Goal: Task Accomplishment & Management: Manage account settings

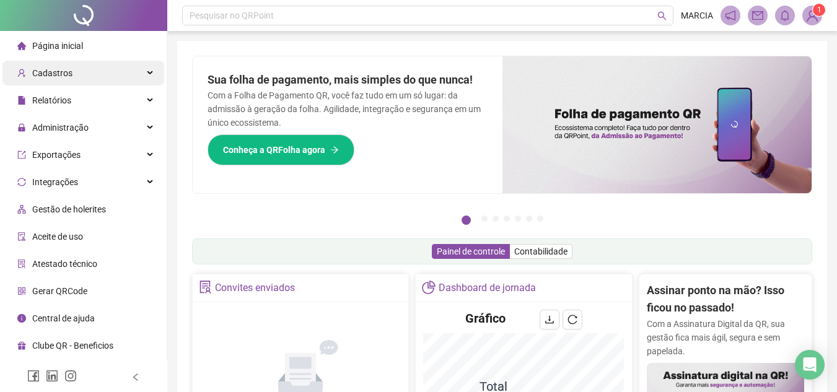
click at [62, 70] on span "Cadastros" at bounding box center [52, 73] width 40 height 10
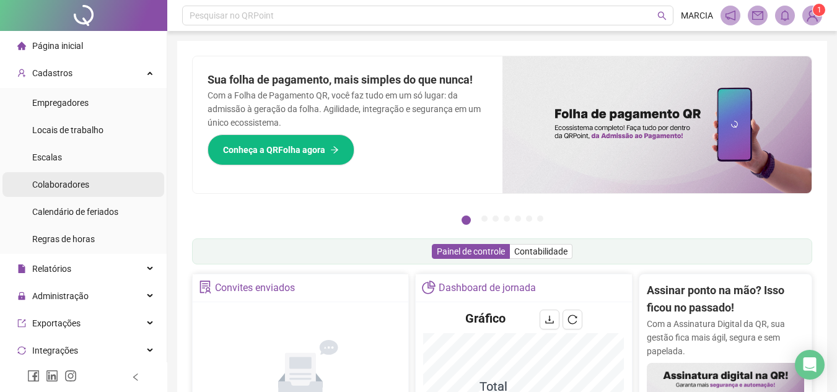
click at [72, 182] on span "Colaboradores" at bounding box center [60, 185] width 57 height 10
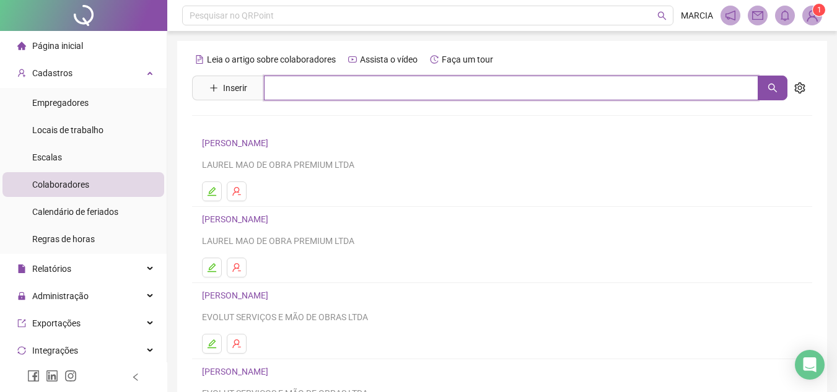
click at [295, 87] on input "text" at bounding box center [511, 88] width 494 height 25
click at [313, 91] on input "********" at bounding box center [511, 88] width 494 height 25
type input "*"
click at [295, 89] on input "********" at bounding box center [511, 88] width 494 height 25
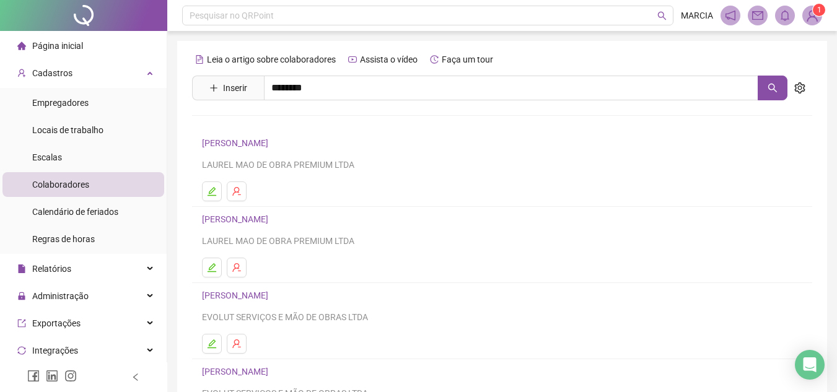
drag, startPoint x: 295, startPoint y: 89, endPoint x: 547, endPoint y: 213, distance: 280.4
click at [547, 213] on h4 "[PERSON_NAME]" at bounding box center [502, 219] width 600 height 15
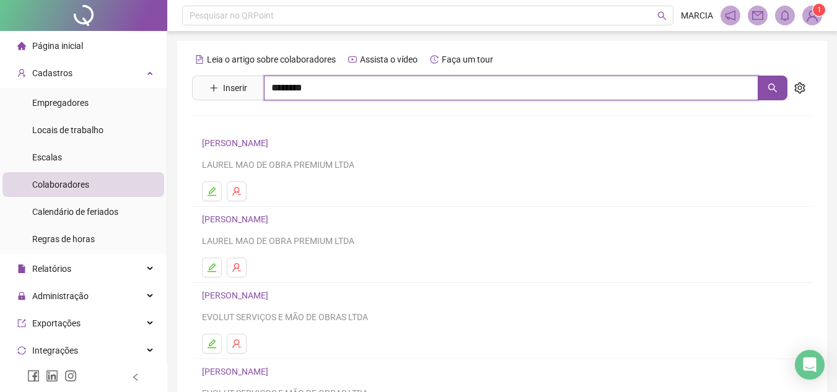
click at [333, 94] on input "********" at bounding box center [511, 88] width 494 height 25
click at [771, 90] on icon "search" at bounding box center [772, 88] width 9 height 9
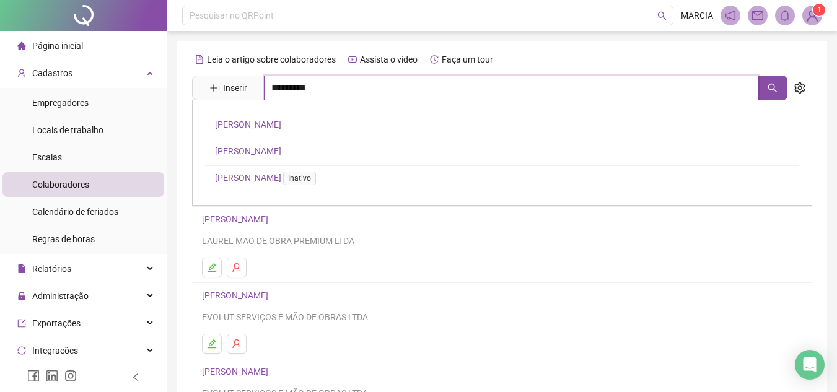
type input "********"
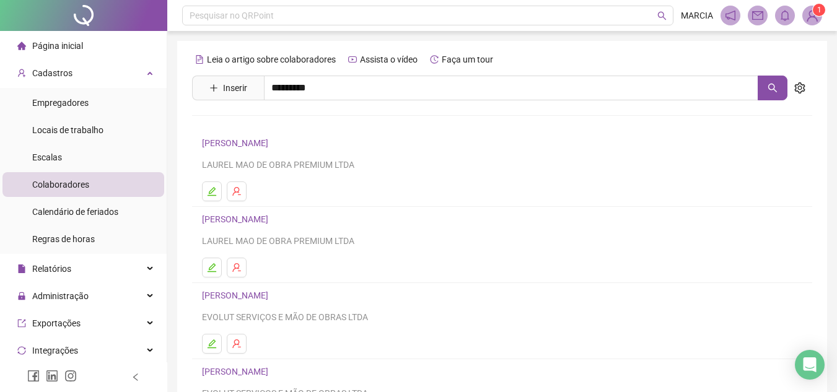
click at [281, 151] on link "[PERSON_NAME]" at bounding box center [248, 151] width 66 height 10
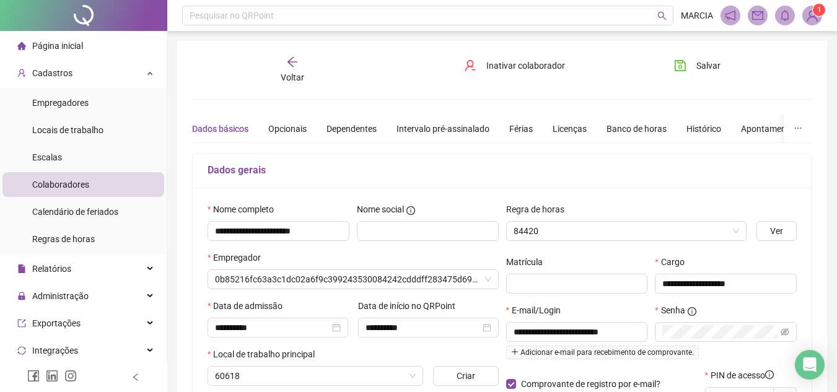
type input "**********"
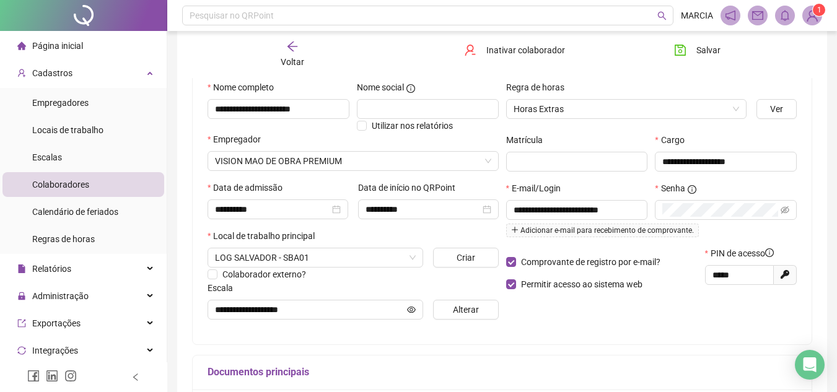
scroll to position [124, 0]
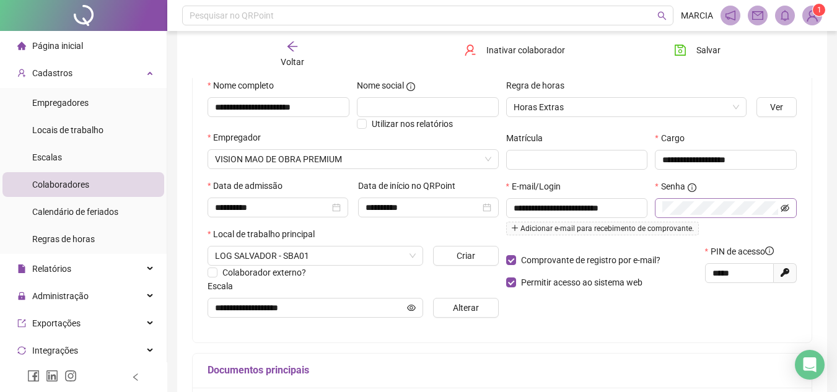
click at [786, 210] on icon "eye-invisible" at bounding box center [785, 208] width 9 height 9
click at [785, 209] on icon "eye" at bounding box center [785, 208] width 9 height 9
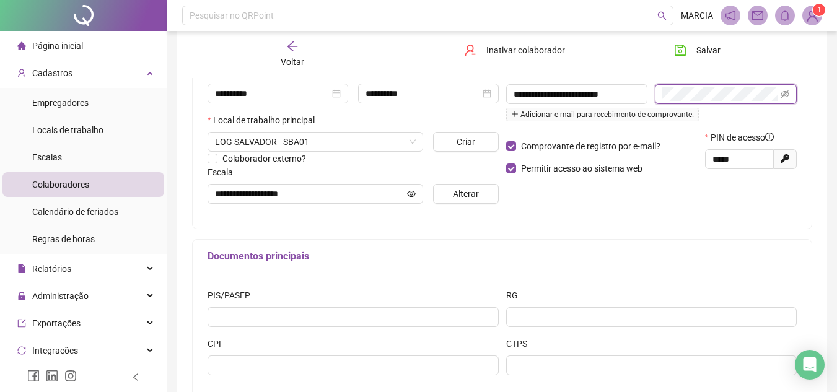
scroll to position [248, 0]
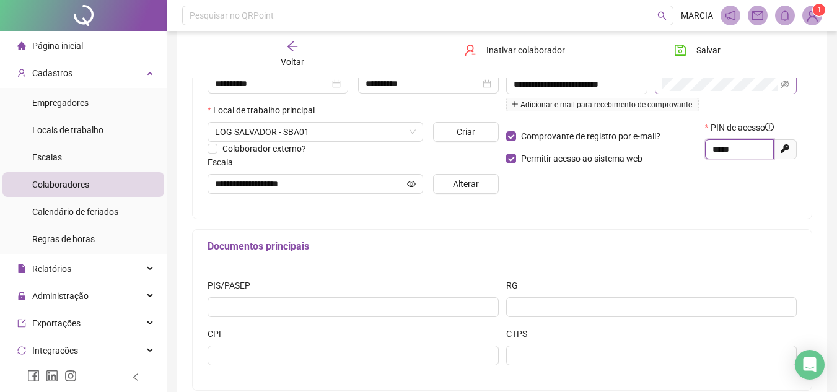
drag, startPoint x: 712, startPoint y: 149, endPoint x: 738, endPoint y: 148, distance: 26.0
click at [738, 148] on input "*****" at bounding box center [737, 149] width 51 height 14
click at [673, 231] on div "Documentos principais" at bounding box center [502, 247] width 619 height 35
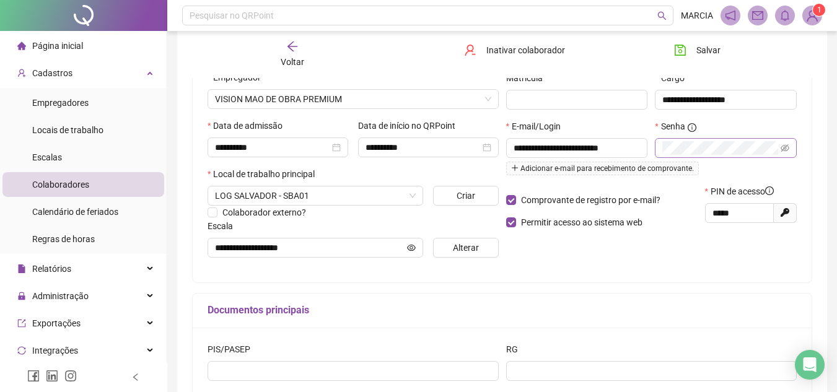
scroll to position [186, 0]
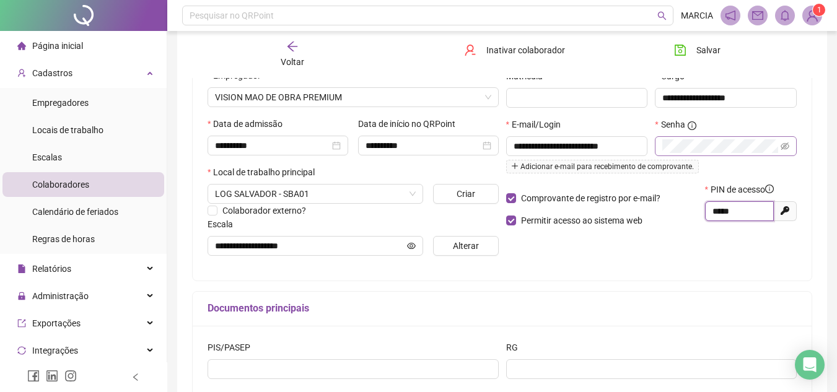
drag, startPoint x: 739, startPoint y: 211, endPoint x: 699, endPoint y: 211, distance: 39.6
click at [699, 211] on div "Comprovante de registro por e-mail? Permitir acesso ao sistema web PIN de acess…" at bounding box center [651, 209] width 299 height 53
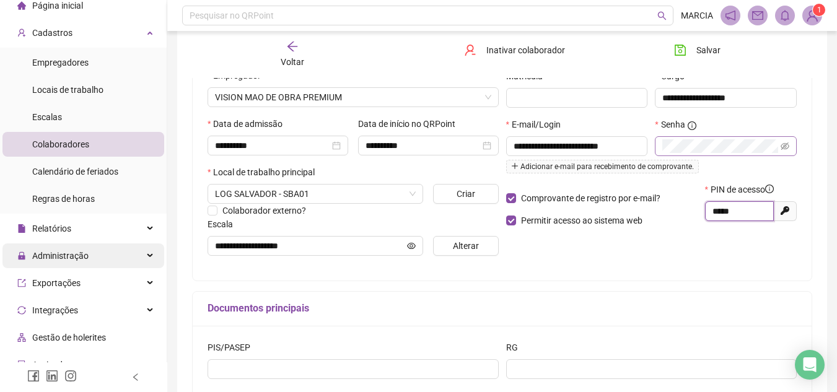
scroll to position [62, 0]
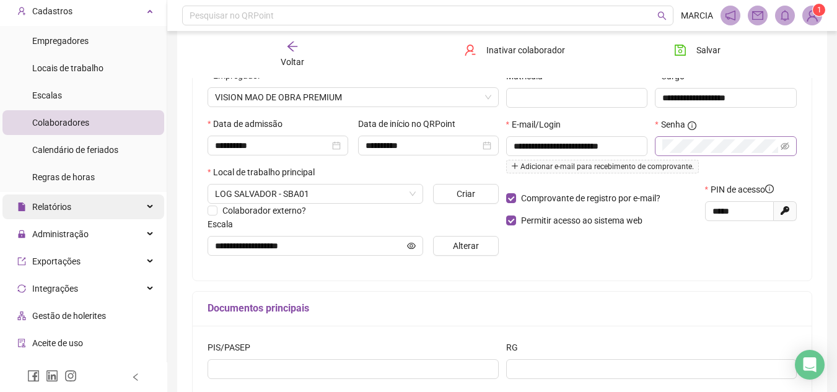
click at [92, 209] on div "Relatórios" at bounding box center [83, 207] width 162 height 25
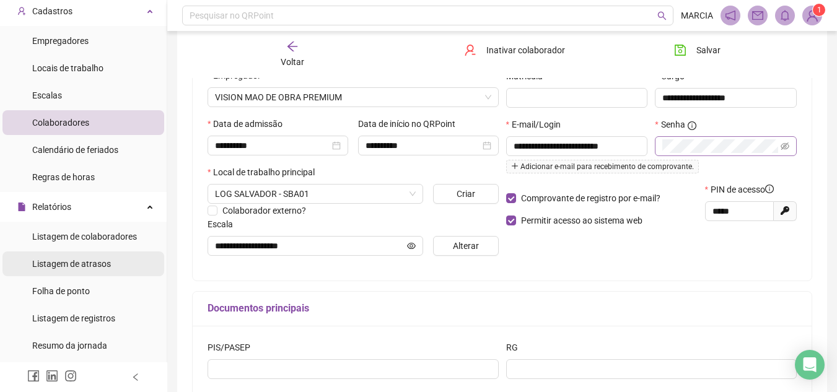
click at [85, 263] on span "Listagem de atrasos" at bounding box center [71, 264] width 79 height 10
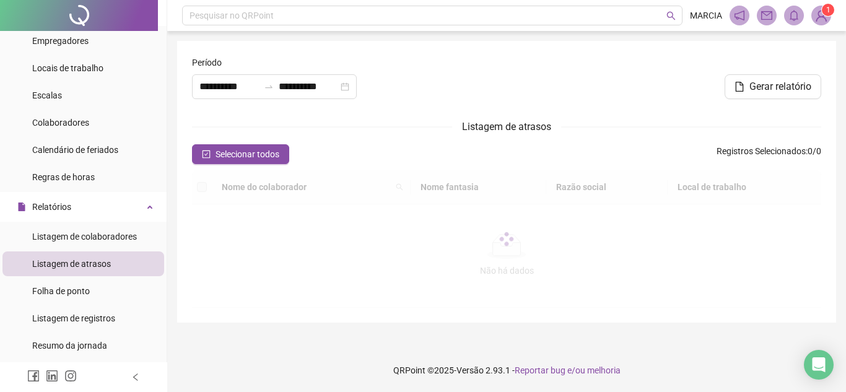
type input "**********"
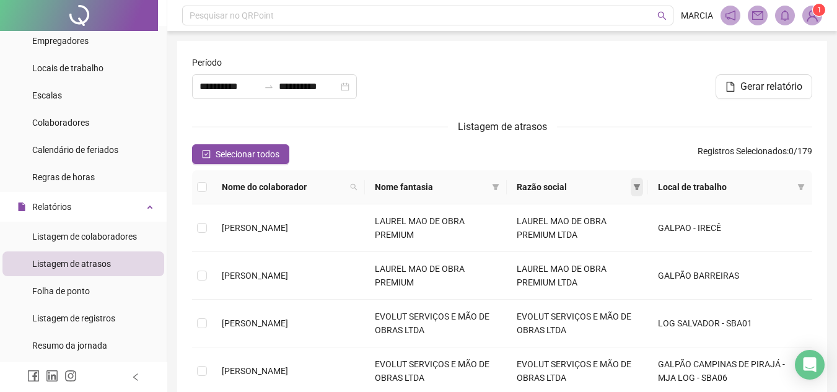
click at [631, 183] on span at bounding box center [637, 187] width 12 height 19
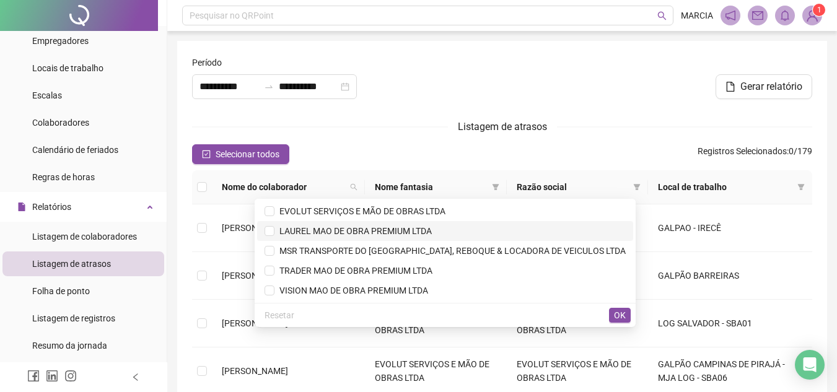
click at [343, 237] on span "LAUREL MAO DE OBRA PREMIUM LTDA" at bounding box center [445, 231] width 361 height 14
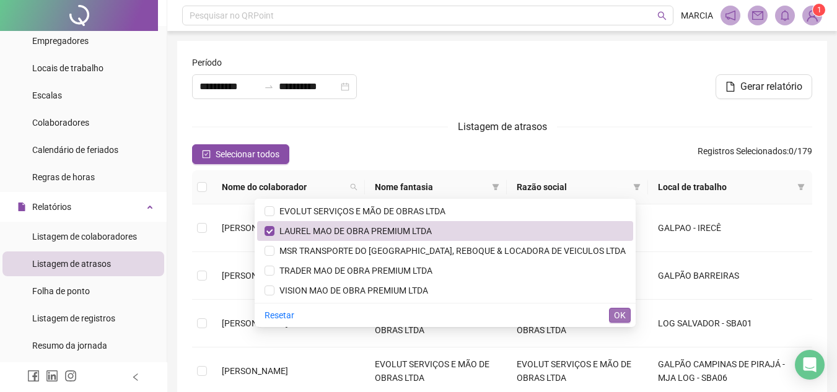
click at [621, 312] on span "OK" at bounding box center [620, 315] width 12 height 14
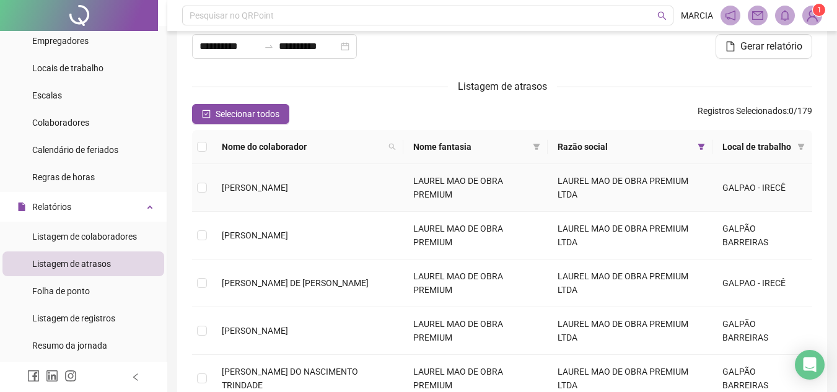
scroll to position [62, 0]
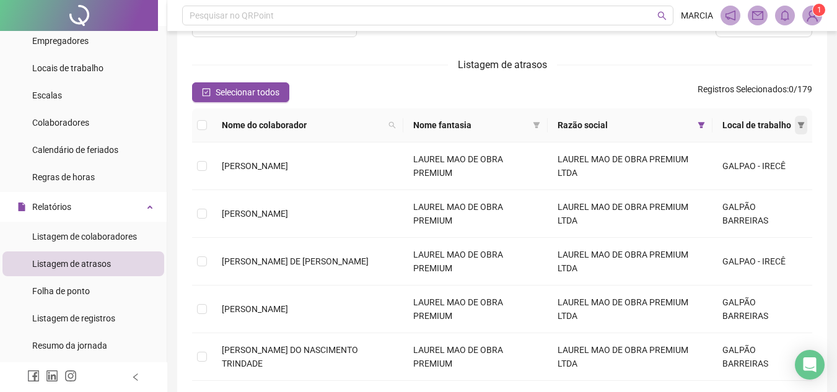
click at [801, 126] on icon "filter" at bounding box center [801, 125] width 7 height 6
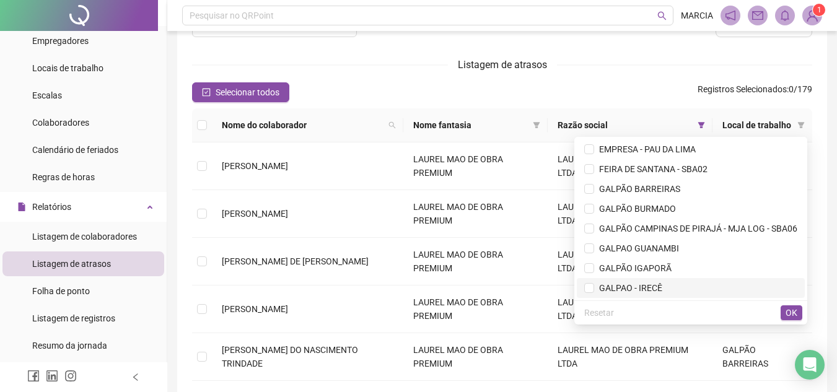
click at [613, 287] on span "GALPAO - IRECÊ" at bounding box center [628, 288] width 68 height 10
click at [785, 313] on button "OK" at bounding box center [792, 312] width 22 height 15
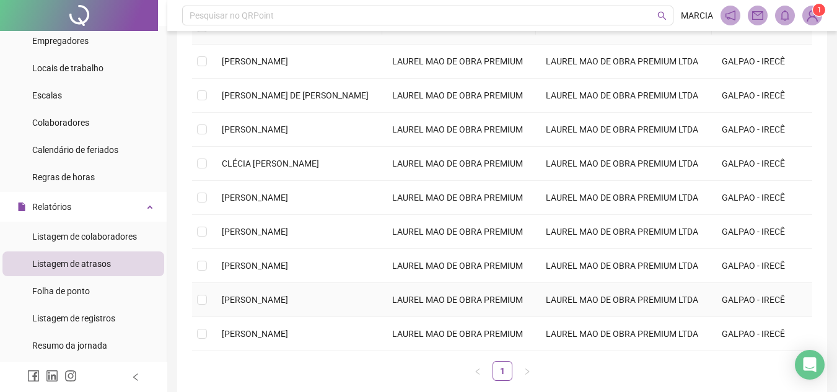
scroll to position [103, 0]
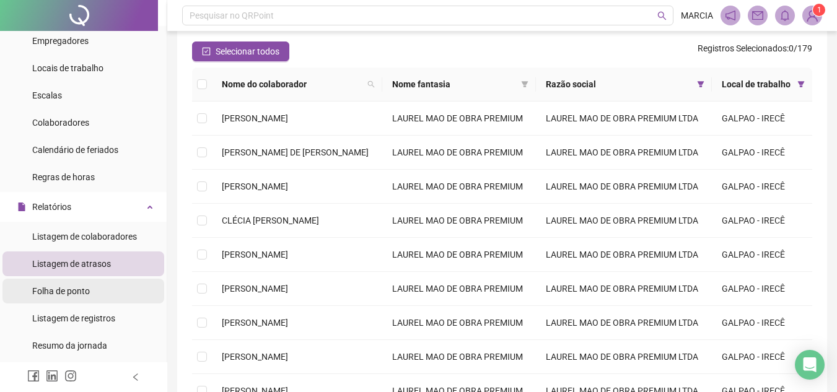
click at [102, 297] on li "Folha de ponto" at bounding box center [83, 291] width 162 height 25
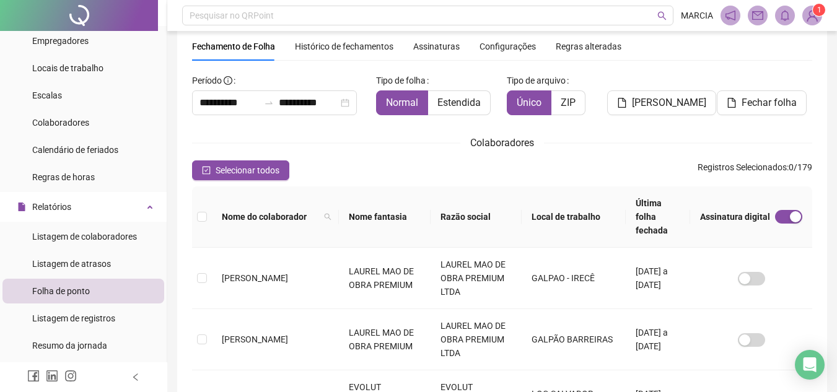
scroll to position [58, 0]
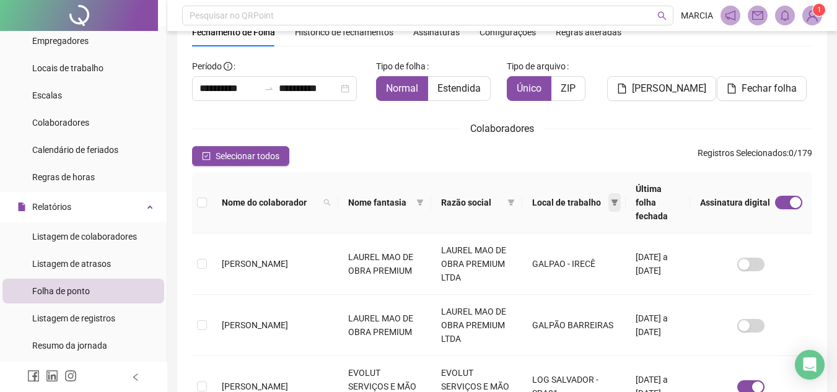
click at [611, 199] on icon "filter" at bounding box center [614, 202] width 7 height 7
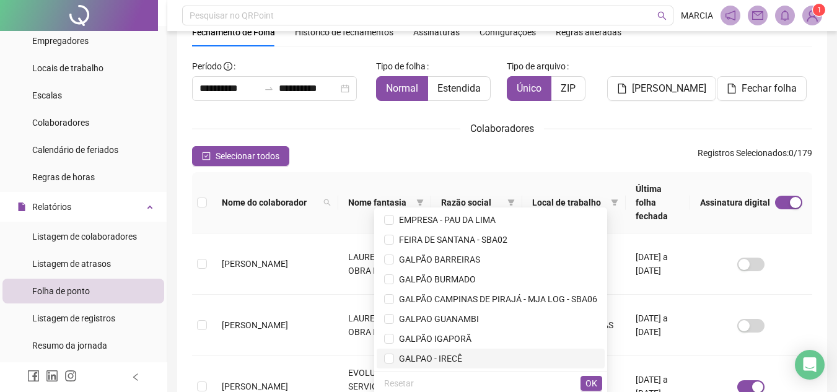
drag, startPoint x: 419, startPoint y: 357, endPoint x: 477, endPoint y: 374, distance: 60.0
click at [420, 357] on span "GALPAO - IRECÊ" at bounding box center [428, 359] width 68 height 10
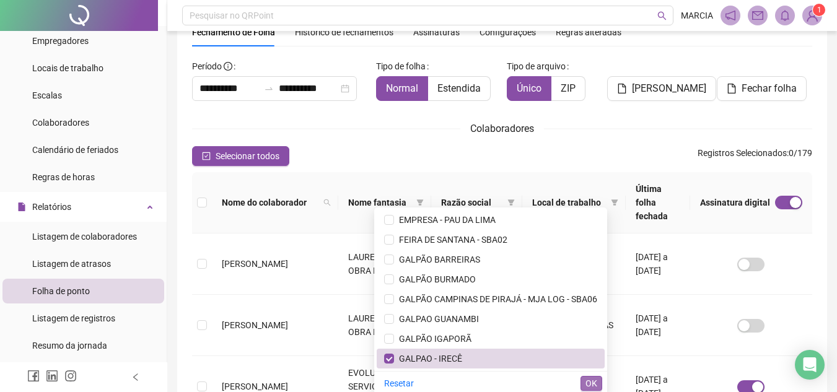
click at [593, 389] on span "OK" at bounding box center [591, 384] width 12 height 14
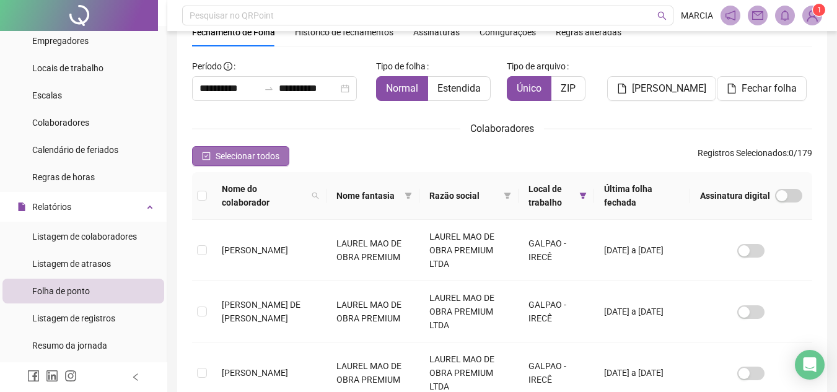
click at [255, 154] on span "Selecionar todos" at bounding box center [248, 156] width 64 height 14
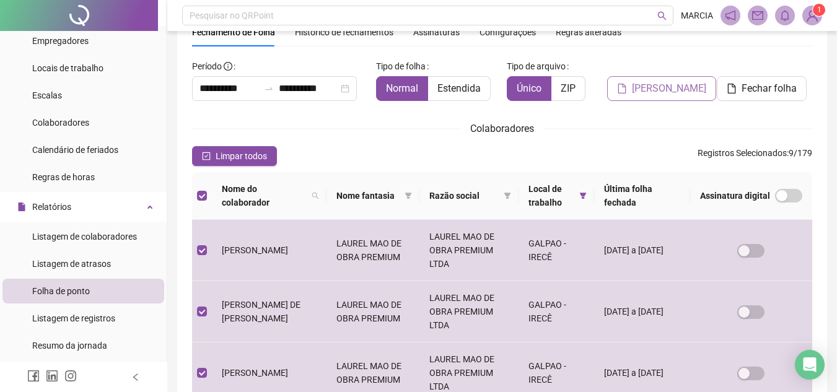
click at [657, 93] on span "[PERSON_NAME]" at bounding box center [669, 88] width 74 height 15
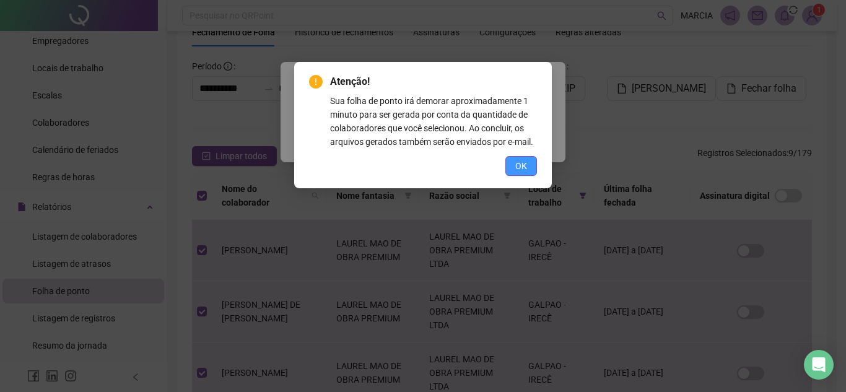
click at [519, 168] on span "OK" at bounding box center [521, 166] width 12 height 14
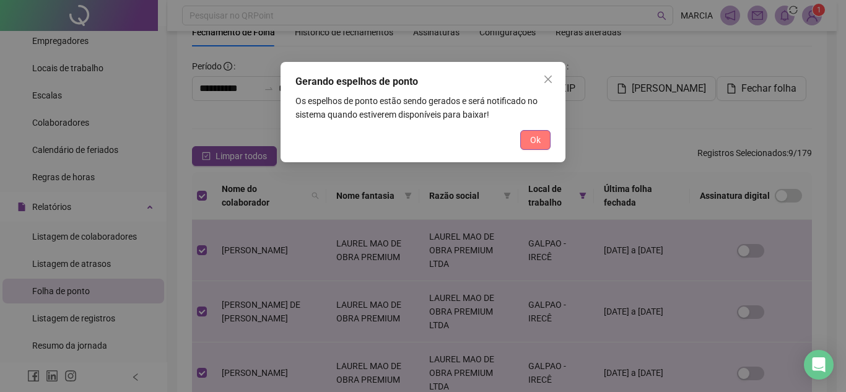
click at [539, 142] on span "Ok" at bounding box center [535, 140] width 11 height 14
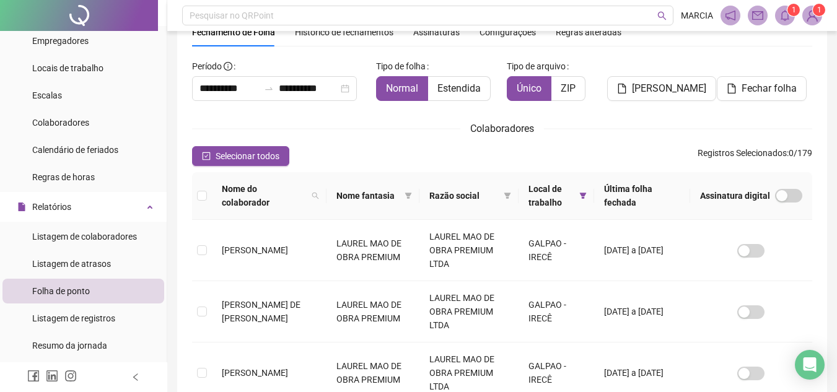
click at [785, 11] on icon "bell" at bounding box center [784, 15] width 11 height 11
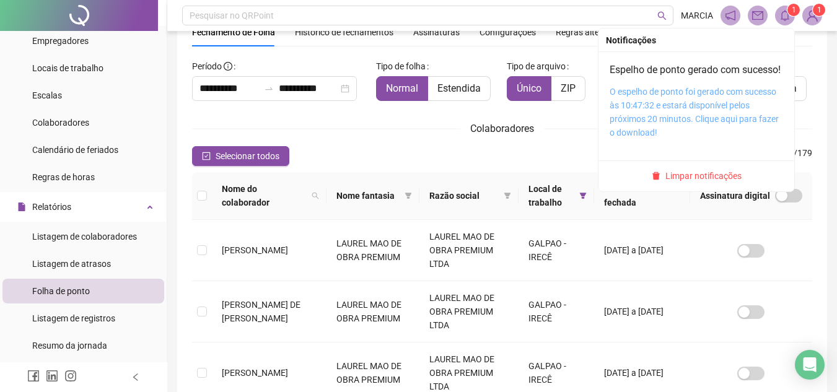
click at [731, 109] on link "O espelho de ponto foi gerado com sucesso às 10:47:32 e estará disponível pelos…" at bounding box center [694, 112] width 169 height 51
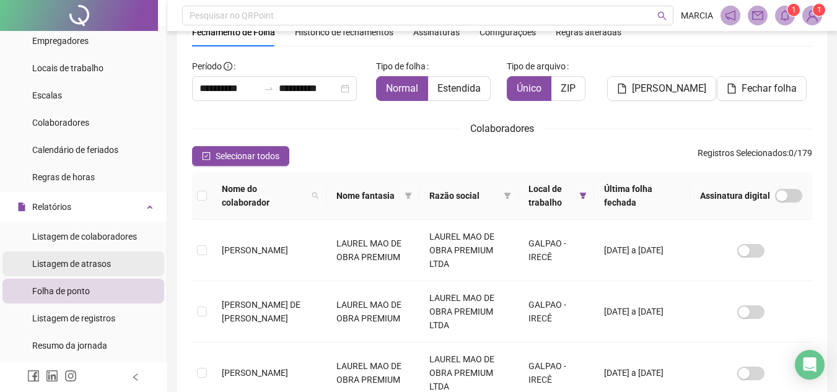
click at [55, 264] on span "Listagem de atrasos" at bounding box center [71, 264] width 79 height 10
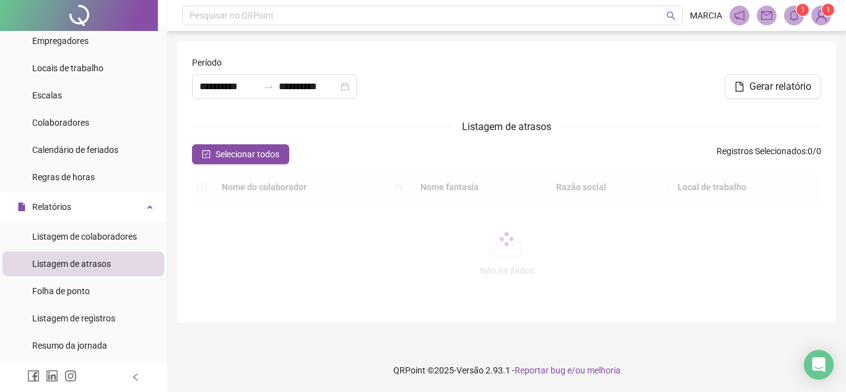
type input "**********"
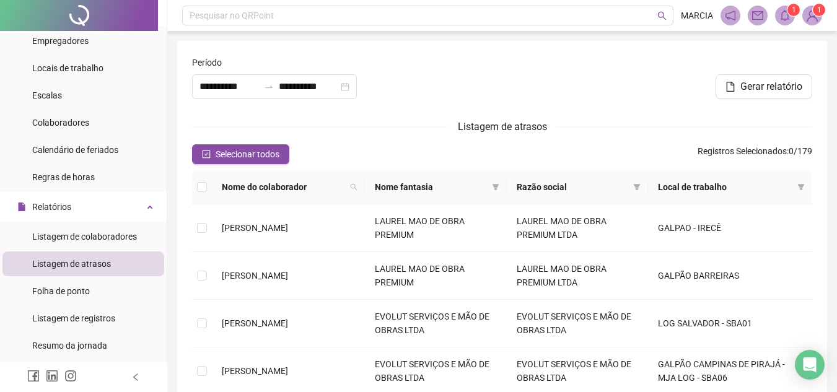
click at [810, 178] on th "Local de trabalho" at bounding box center [730, 187] width 164 height 34
click at [802, 185] on icon "filter" at bounding box center [801, 187] width 7 height 6
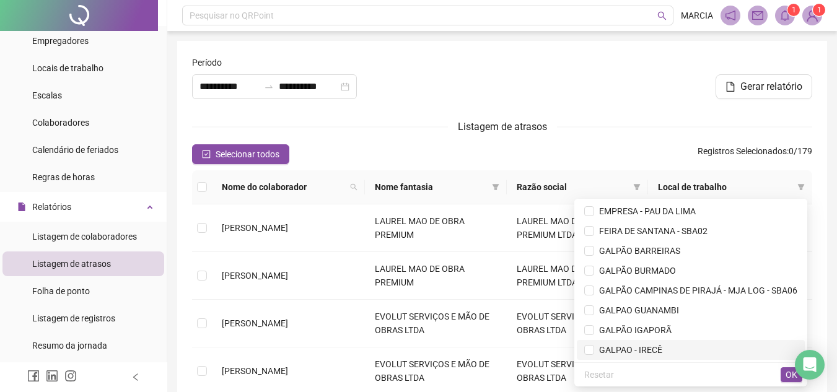
click at [617, 356] on span "GALPAO - IRECÊ" at bounding box center [690, 350] width 213 height 14
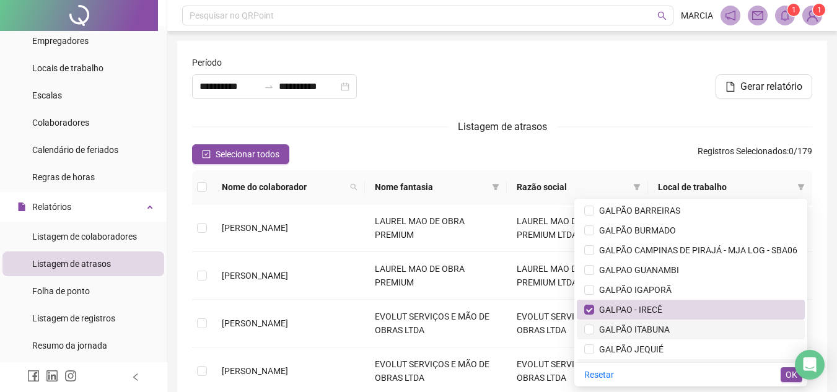
scroll to position [62, 0]
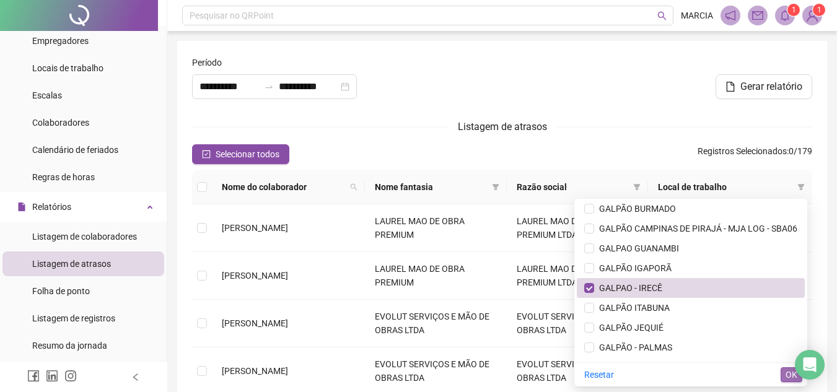
click at [790, 375] on span "OK" at bounding box center [791, 375] width 12 height 14
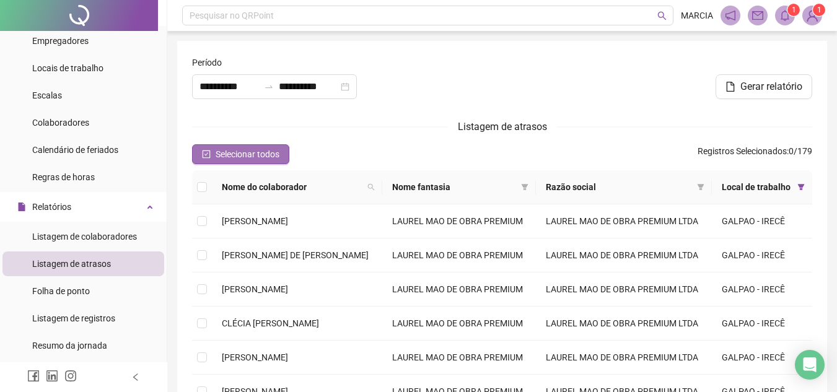
click at [268, 152] on span "Selecionar todos" at bounding box center [248, 154] width 64 height 14
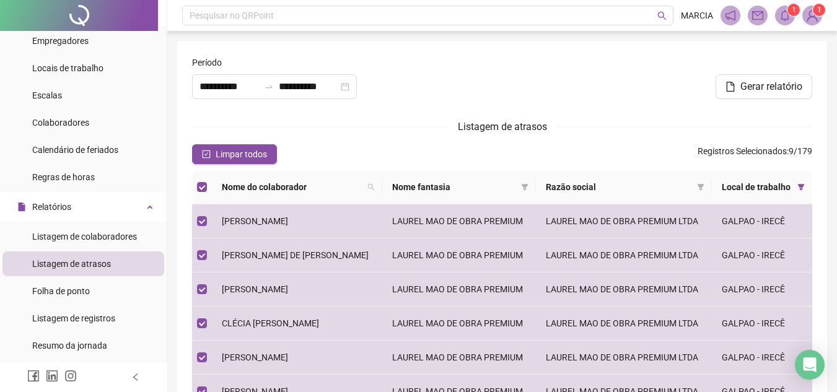
click at [790, 9] on sup "1" at bounding box center [793, 10] width 12 height 12
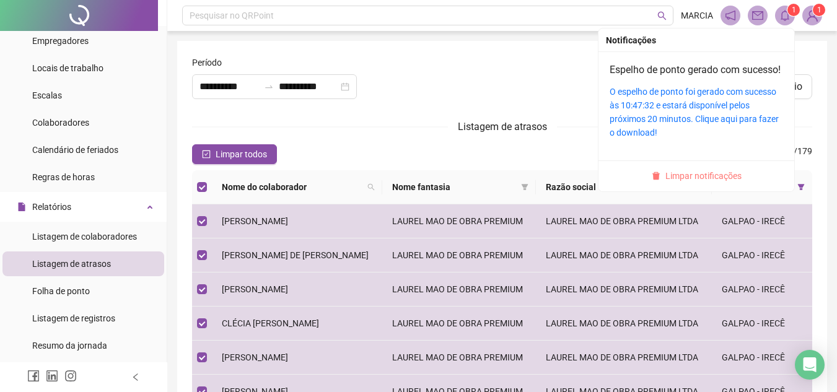
click at [693, 183] on span "Limpar notificações" at bounding box center [703, 176] width 76 height 14
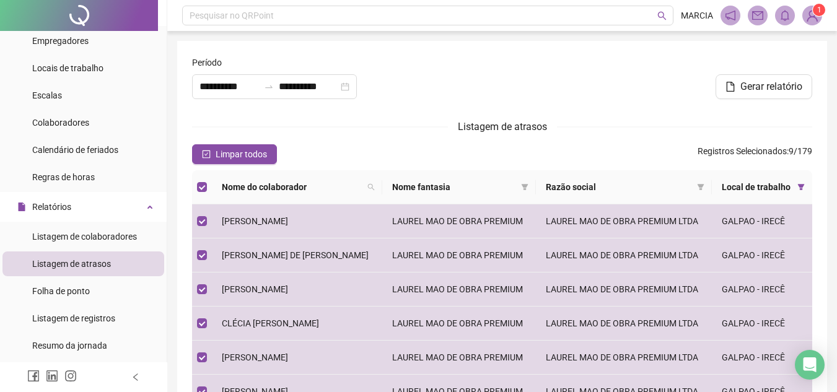
click at [803, 60] on div at bounding box center [607, 65] width 410 height 19
click at [764, 77] on button "Gerar relatório" at bounding box center [763, 86] width 97 height 25
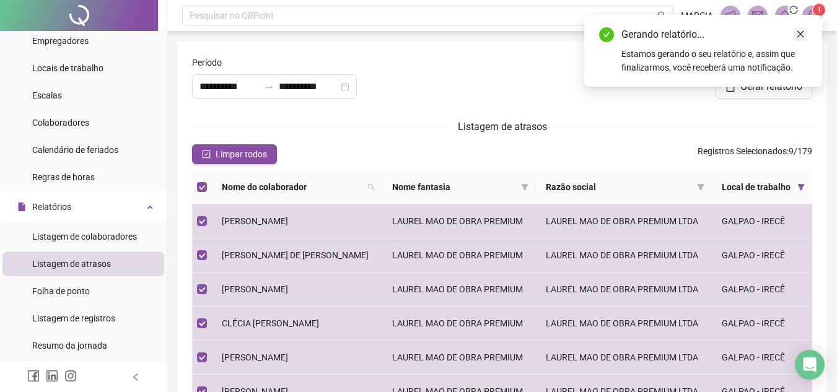
click at [803, 31] on icon "close" at bounding box center [800, 34] width 9 height 9
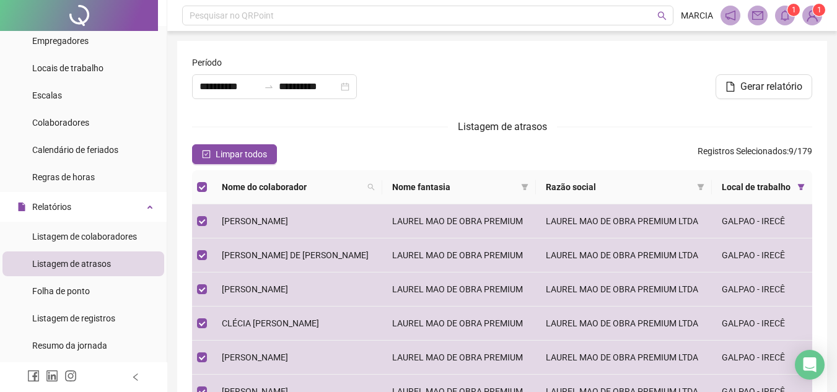
click at [790, 20] on span at bounding box center [785, 16] width 20 height 20
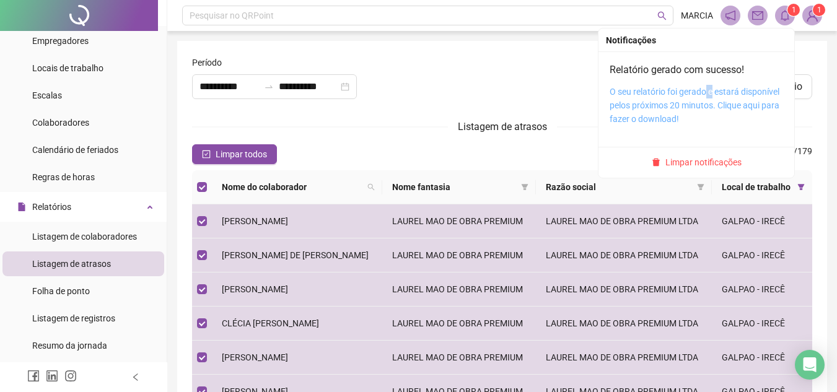
click at [714, 89] on div "Relatório gerado com sucesso! O seu relatório foi gerado e estará disponível pe…" at bounding box center [696, 94] width 173 height 63
click at [686, 100] on link "O seu relatório foi gerado e estará disponível pelos próximos 20 minutos. Cliqu…" at bounding box center [695, 105] width 170 height 37
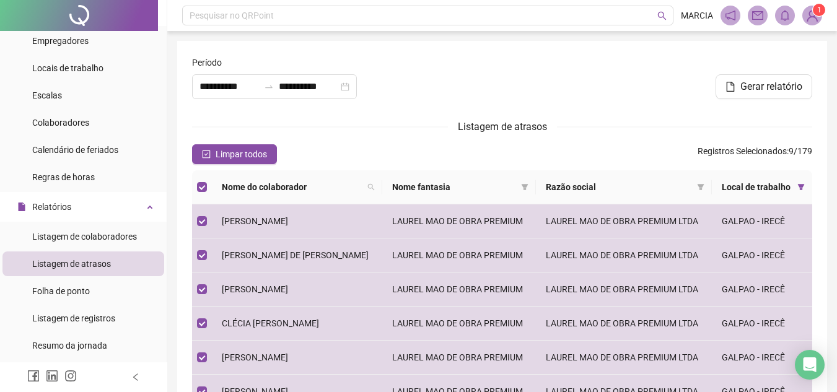
click at [505, 87] on div "Gerar relatório" at bounding box center [607, 86] width 410 height 25
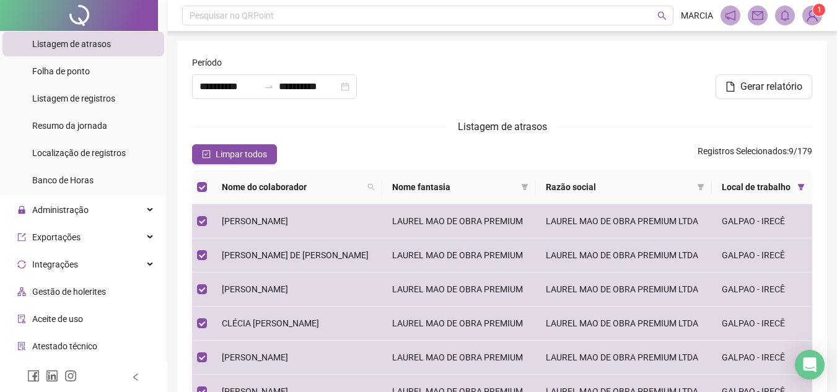
scroll to position [333, 0]
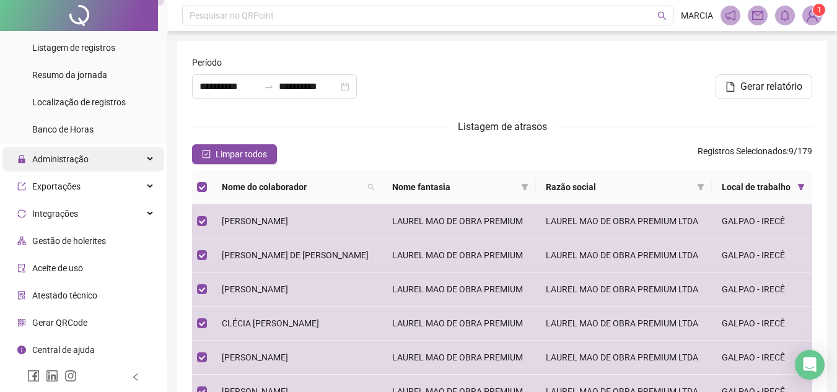
click at [66, 154] on span "Administração" at bounding box center [60, 159] width 56 height 10
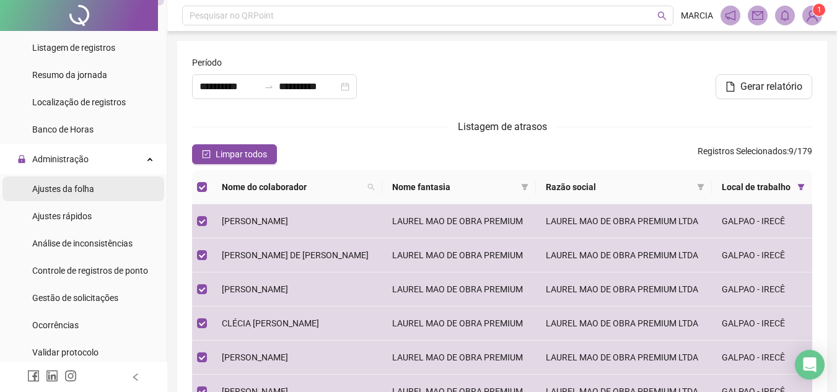
click at [74, 186] on span "Ajustes da folha" at bounding box center [63, 189] width 62 height 10
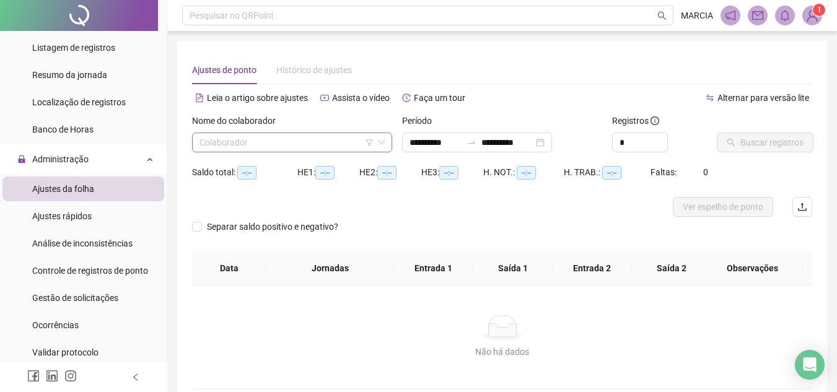
type input "**********"
click at [238, 142] on input "search" at bounding box center [286, 142] width 174 height 19
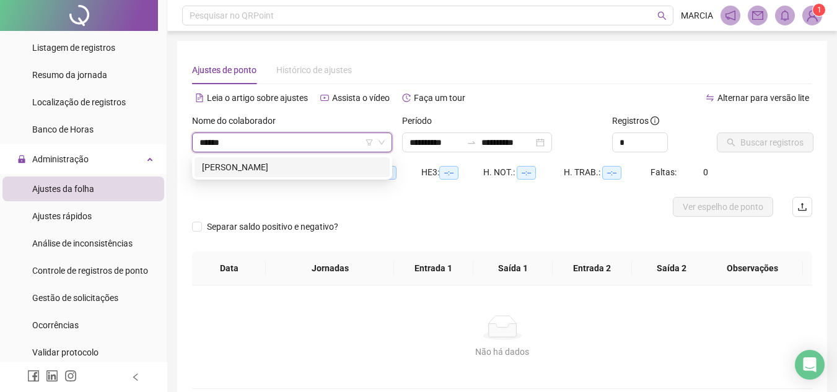
type input "*******"
click at [307, 173] on div "[PERSON_NAME]" at bounding box center [292, 167] width 180 height 14
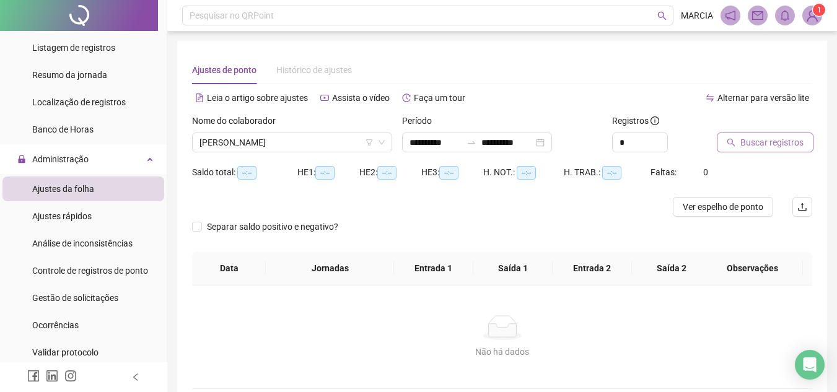
click at [768, 143] on span "Buscar registros" at bounding box center [771, 143] width 63 height 14
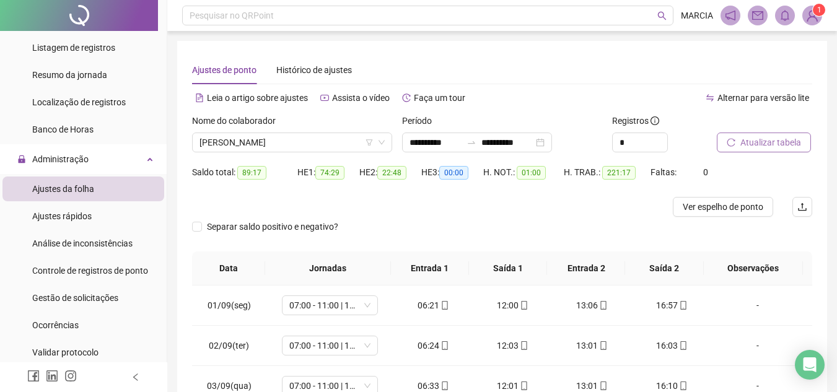
click at [771, 141] on span "Atualizar tabela" at bounding box center [770, 143] width 61 height 14
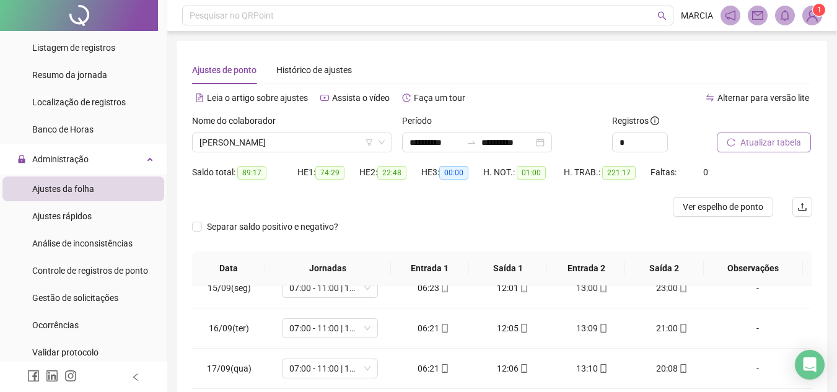
click at [775, 142] on span "Atualizar tabela" at bounding box center [770, 143] width 61 height 14
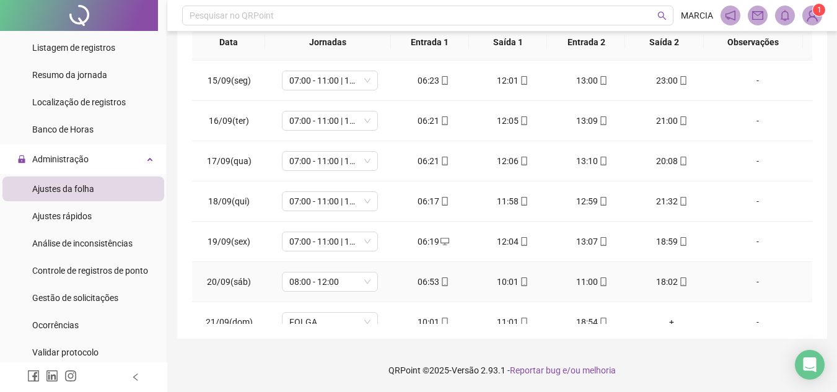
scroll to position [581, 0]
